Goal: Task Accomplishment & Management: Use online tool/utility

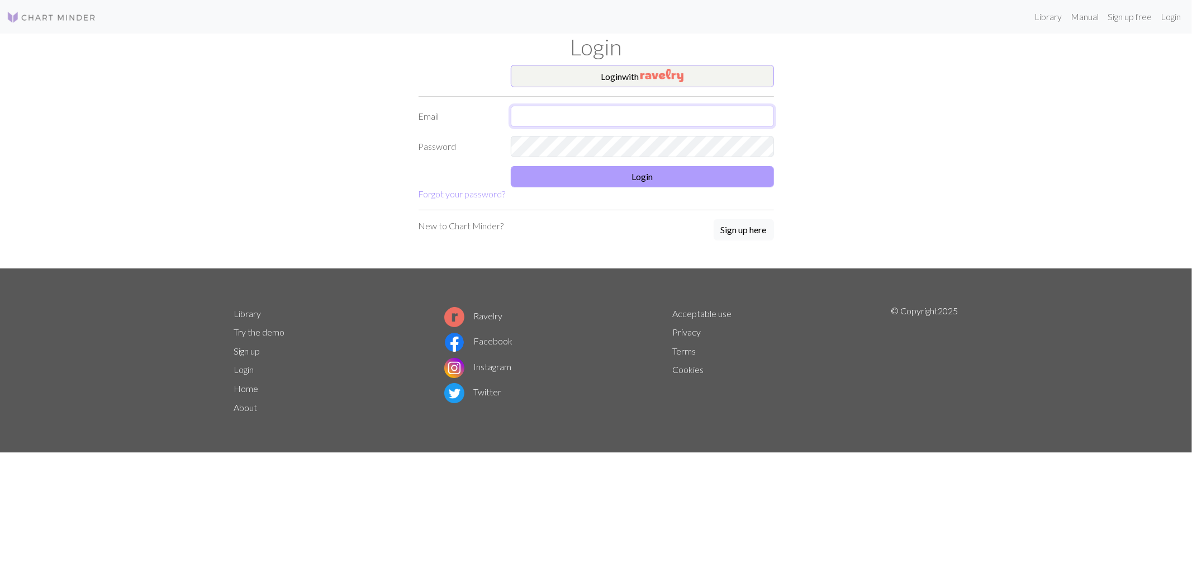
type input "[EMAIL_ADDRESS][DOMAIN_NAME]"
click at [728, 170] on button "Login" at bounding box center [642, 176] width 263 height 21
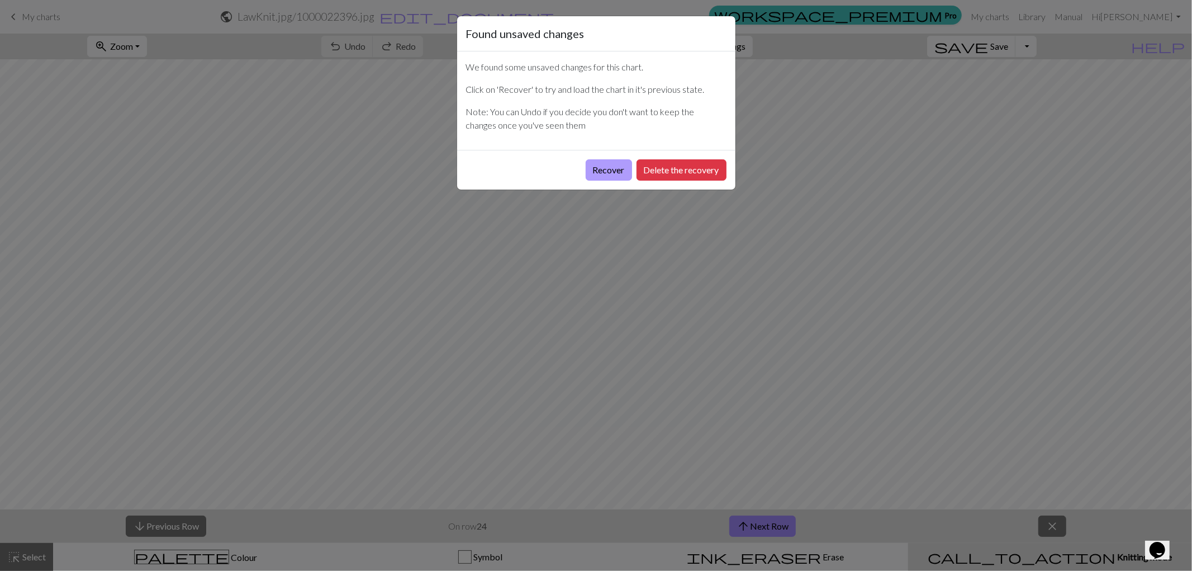
click at [596, 179] on button "Recover" at bounding box center [609, 169] width 46 height 21
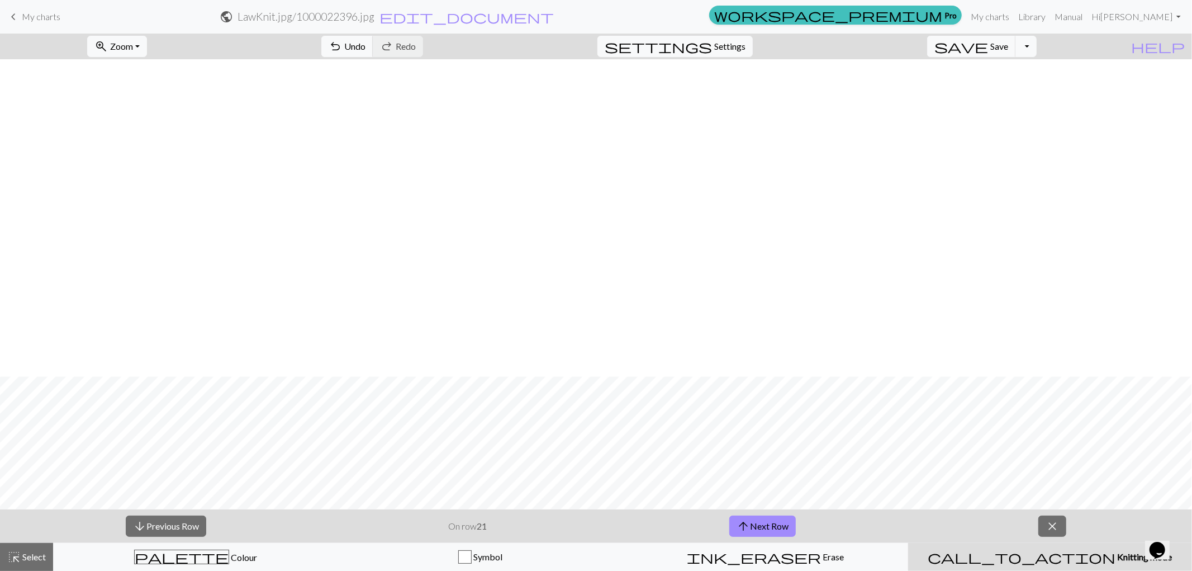
scroll to position [317, 0]
click at [765, 518] on button "arrow_upward Next Row" at bounding box center [762, 525] width 67 height 21
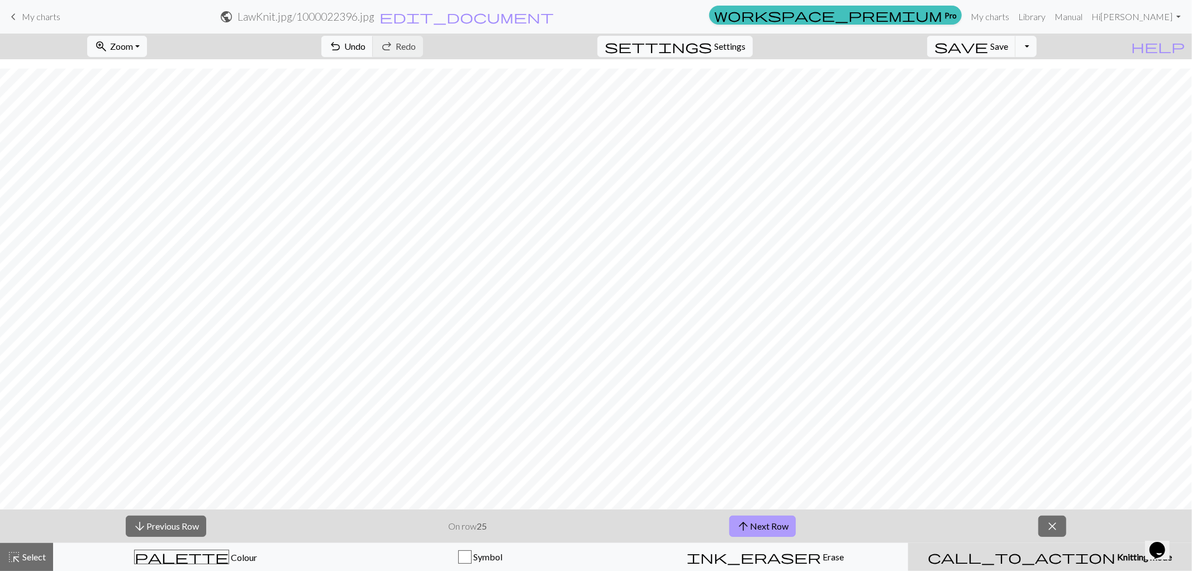
click at [765, 518] on button "arrow_upward Next Row" at bounding box center [762, 525] width 67 height 21
